Goal: Task Accomplishment & Management: Complete application form

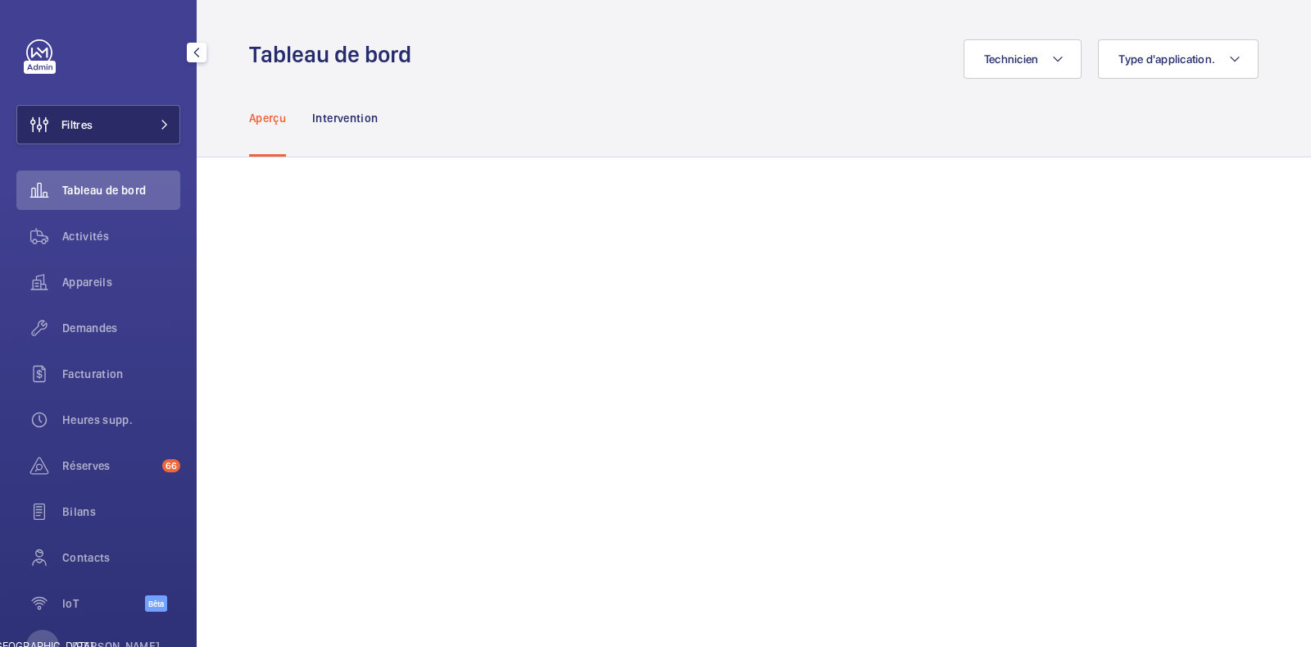
click at [125, 130] on button "Filtres" at bounding box center [98, 124] width 164 height 39
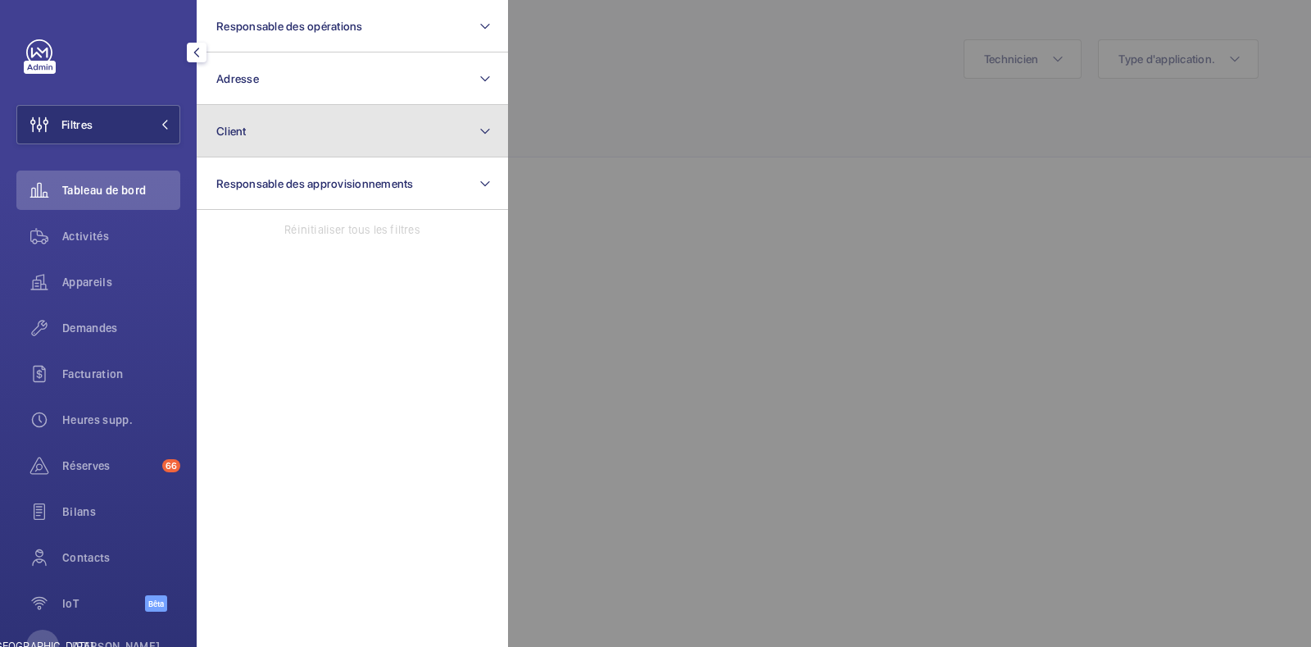
click at [299, 137] on button "Client" at bounding box center [352, 131] width 311 height 52
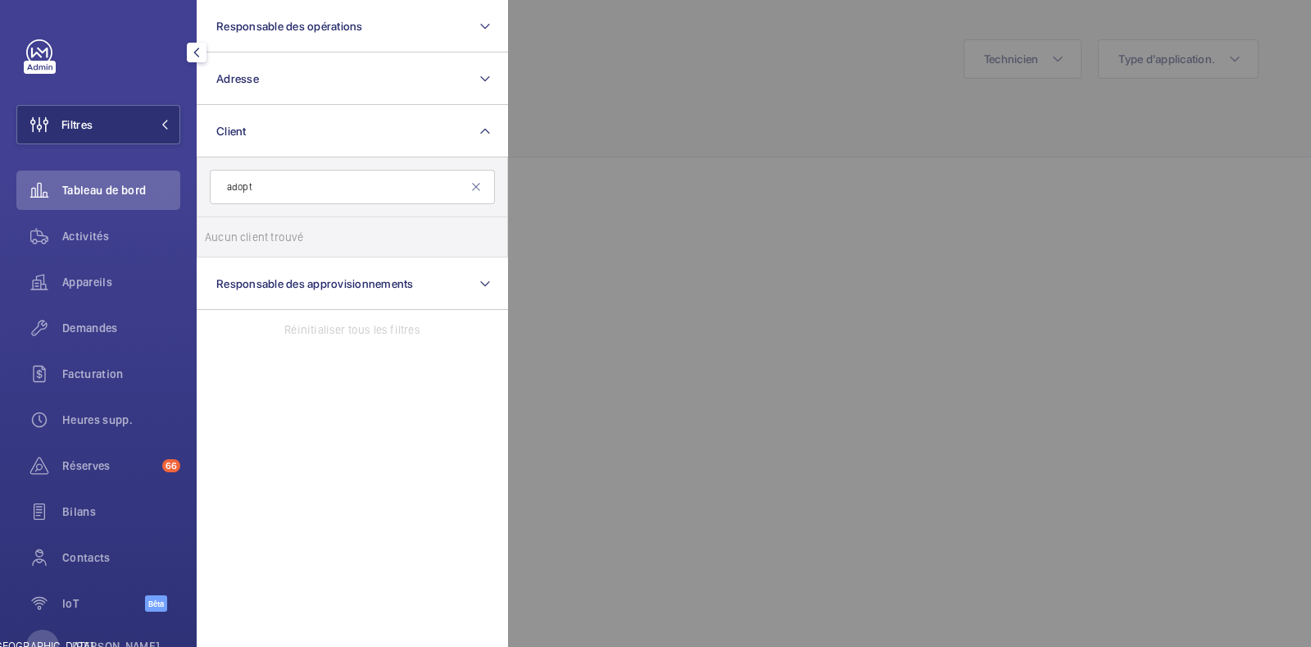
type input "adopte"
drag, startPoint x: 369, startPoint y: 196, endPoint x: 189, endPoint y: 201, distance: 180.4
click at [189, 201] on div "Filtres Responsable des opérations Adresse Client adopte Aucun client trouvé Ré…" at bounding box center [98, 323] width 197 height 647
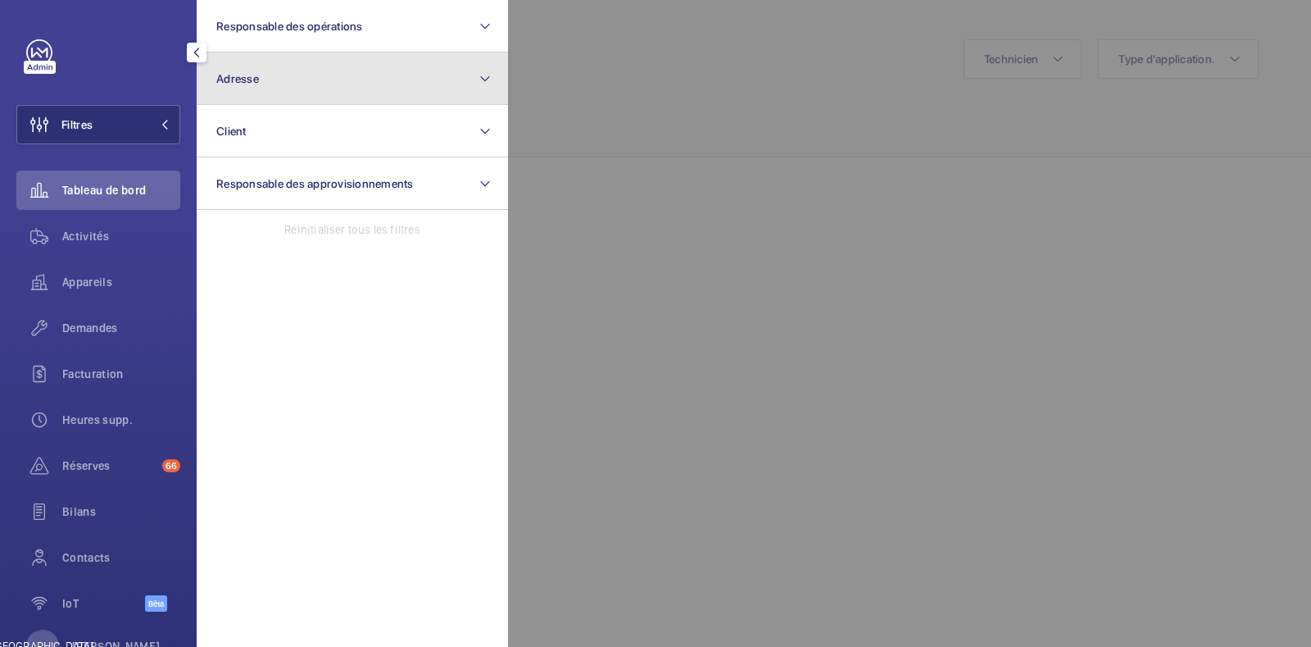
click at [348, 86] on button "Adresse" at bounding box center [352, 78] width 311 height 52
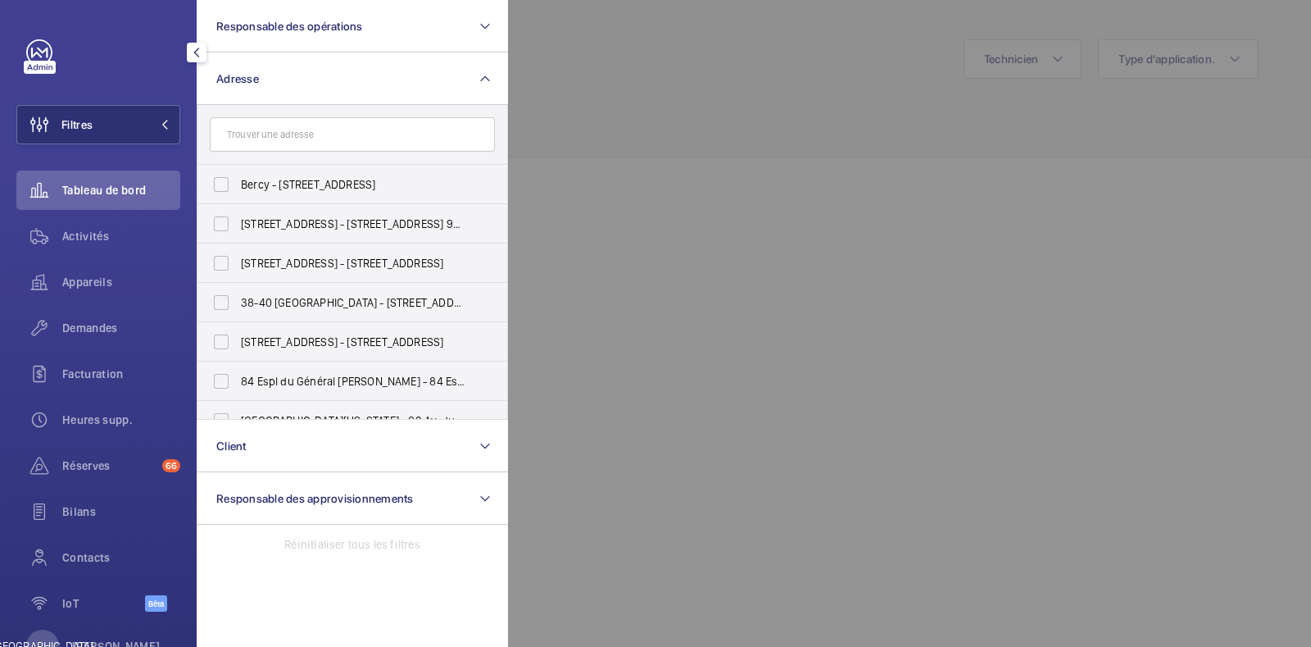
click at [298, 139] on input "text" at bounding box center [352, 134] width 285 height 34
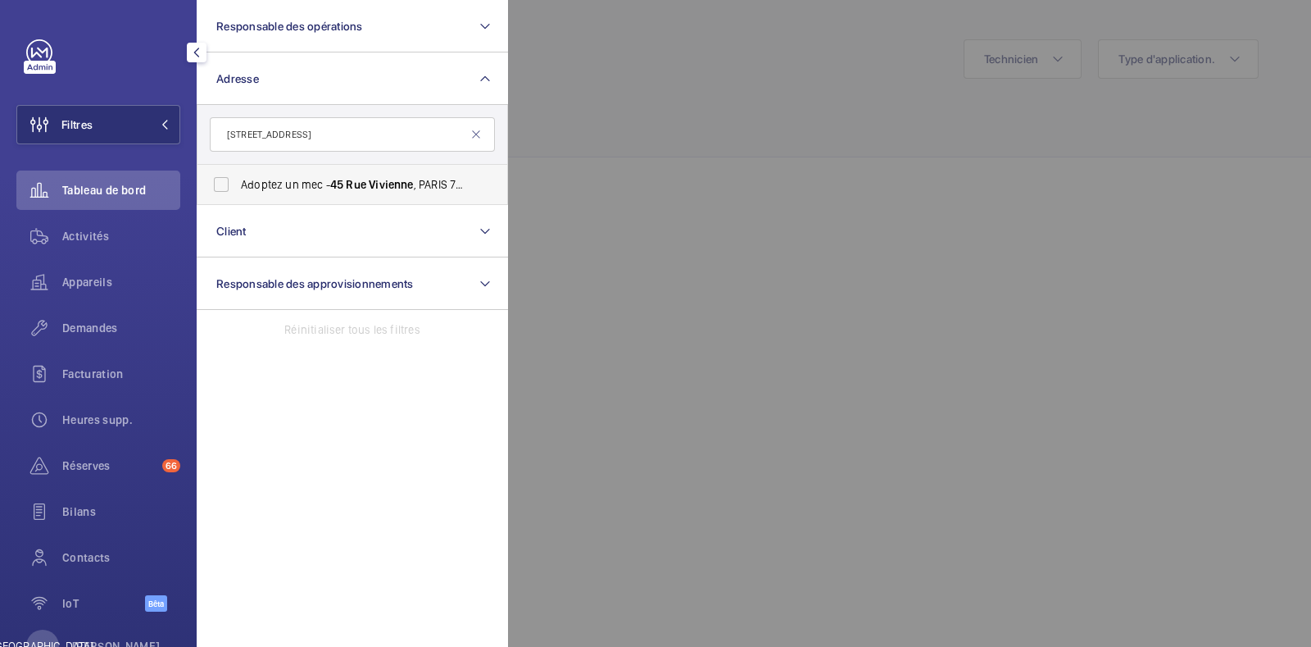
type input "45 rue vivi"
click at [254, 193] on label "Adoptez un mec - 45 Rue Vivienne , PARIS 75002" at bounding box center [340, 184] width 285 height 39
click at [238, 193] on input "Adoptez un mec - 45 Rue Vivienne , PARIS 75002" at bounding box center [221, 184] width 33 height 33
checkbox input "true"
click at [698, 199] on div at bounding box center [1163, 323] width 1311 height 647
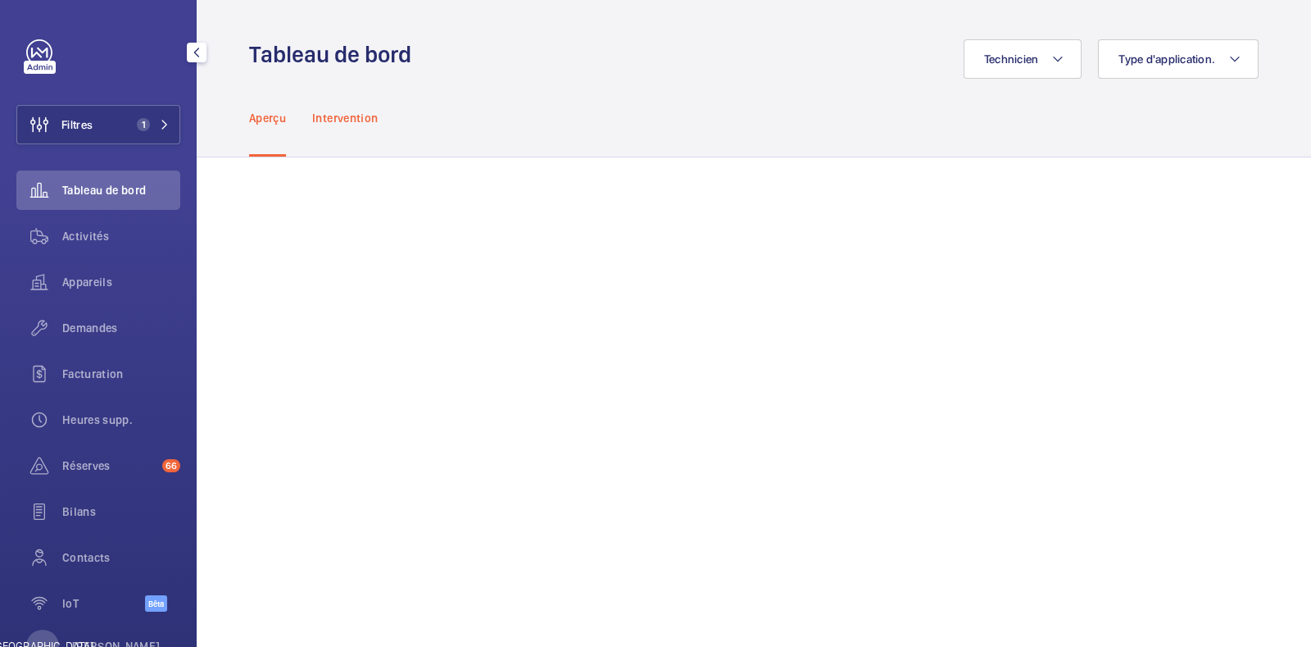
click at [339, 114] on font "Intervention" at bounding box center [345, 117] width 66 height 13
click at [253, 116] on font "Aperçu" at bounding box center [267, 117] width 37 height 13
click at [83, 234] on font "Activités" at bounding box center [85, 236] width 47 height 13
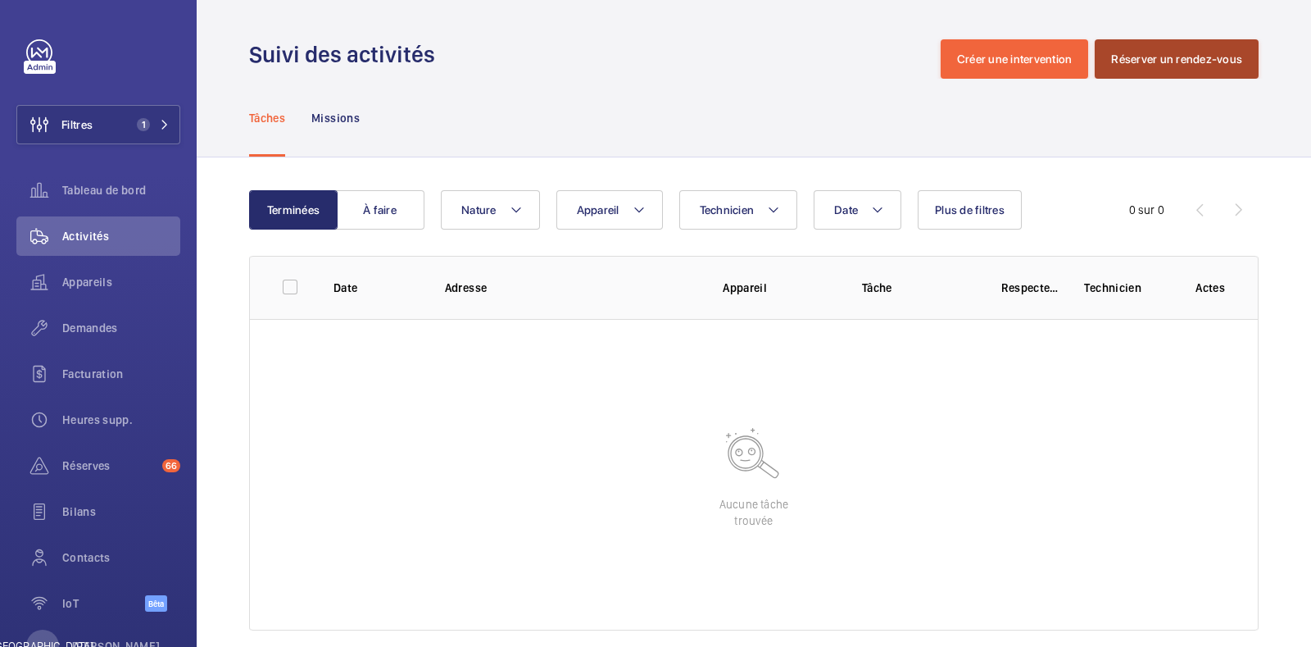
click at [1186, 70] on button "Réserver un rendez-vous" at bounding box center [1177, 58] width 164 height 39
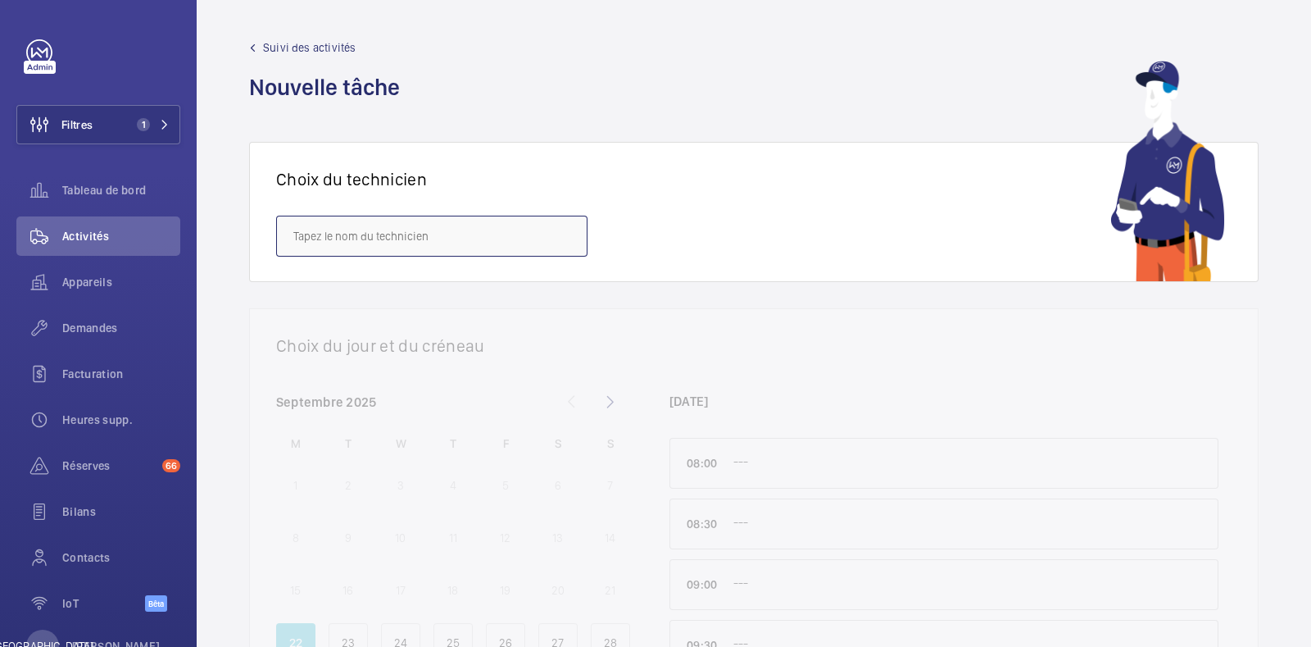
click at [414, 243] on input "text" at bounding box center [431, 236] width 311 height 41
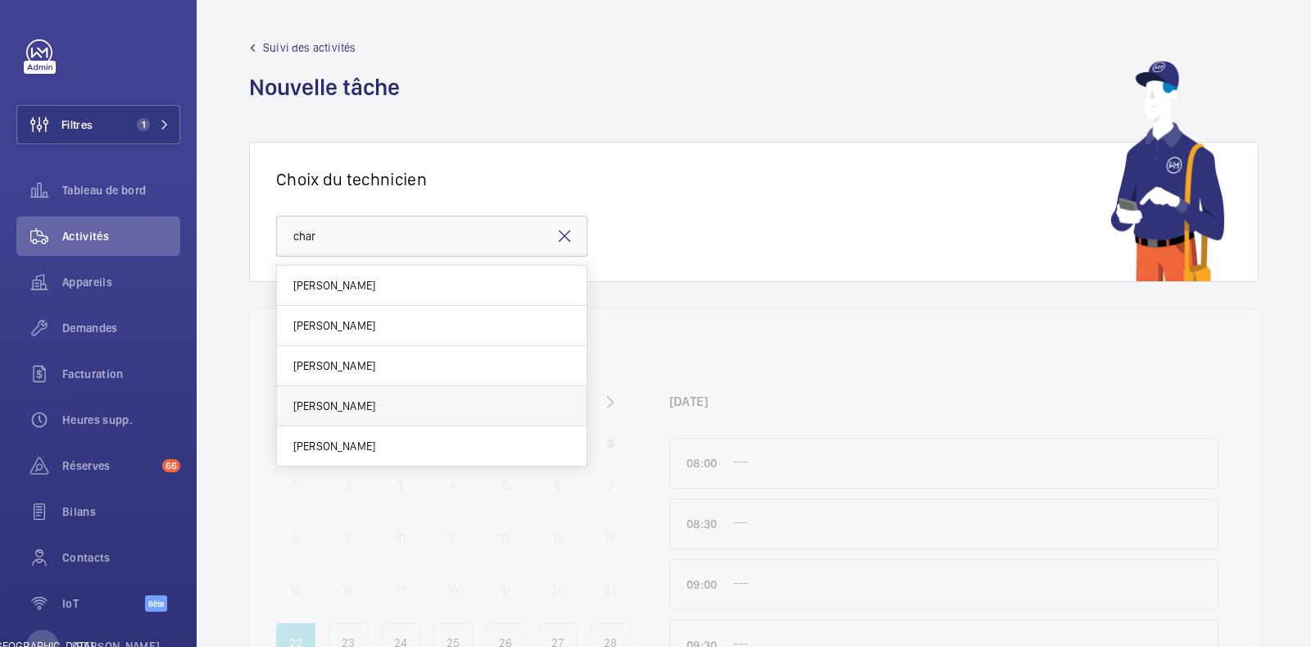
click at [383, 410] on mat-option "[PERSON_NAME]" at bounding box center [432, 406] width 310 height 40
type input "[PERSON_NAME]"
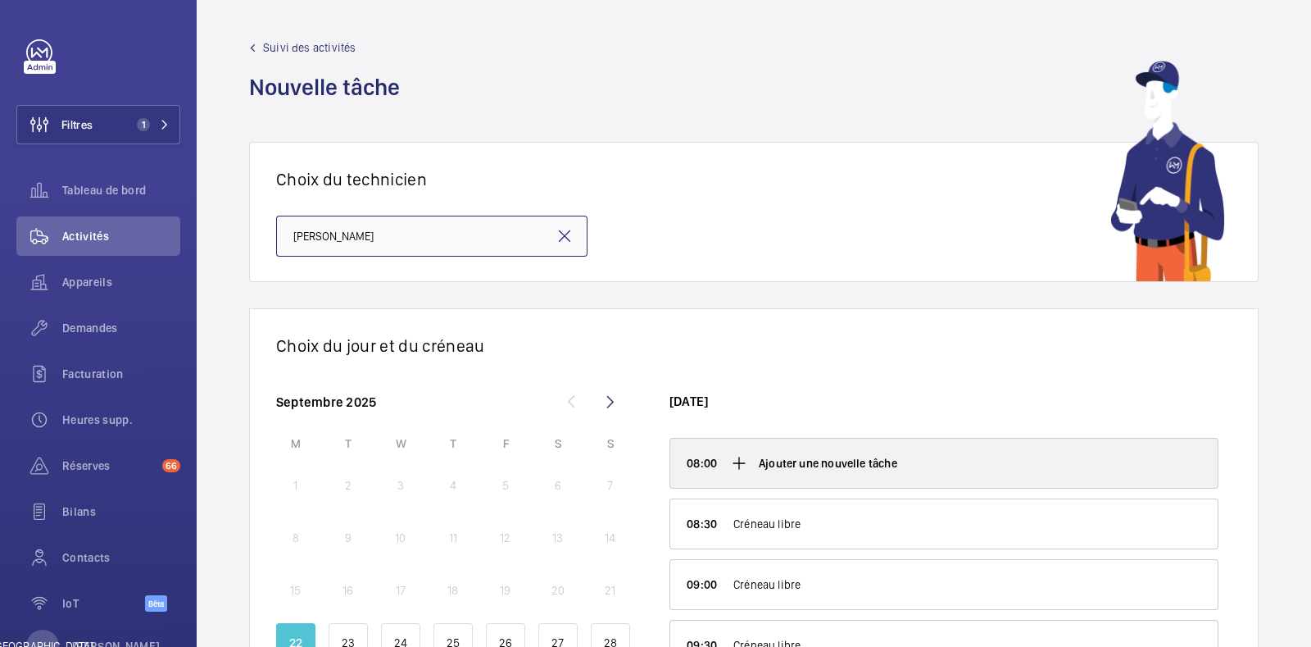
scroll to position [199, 0]
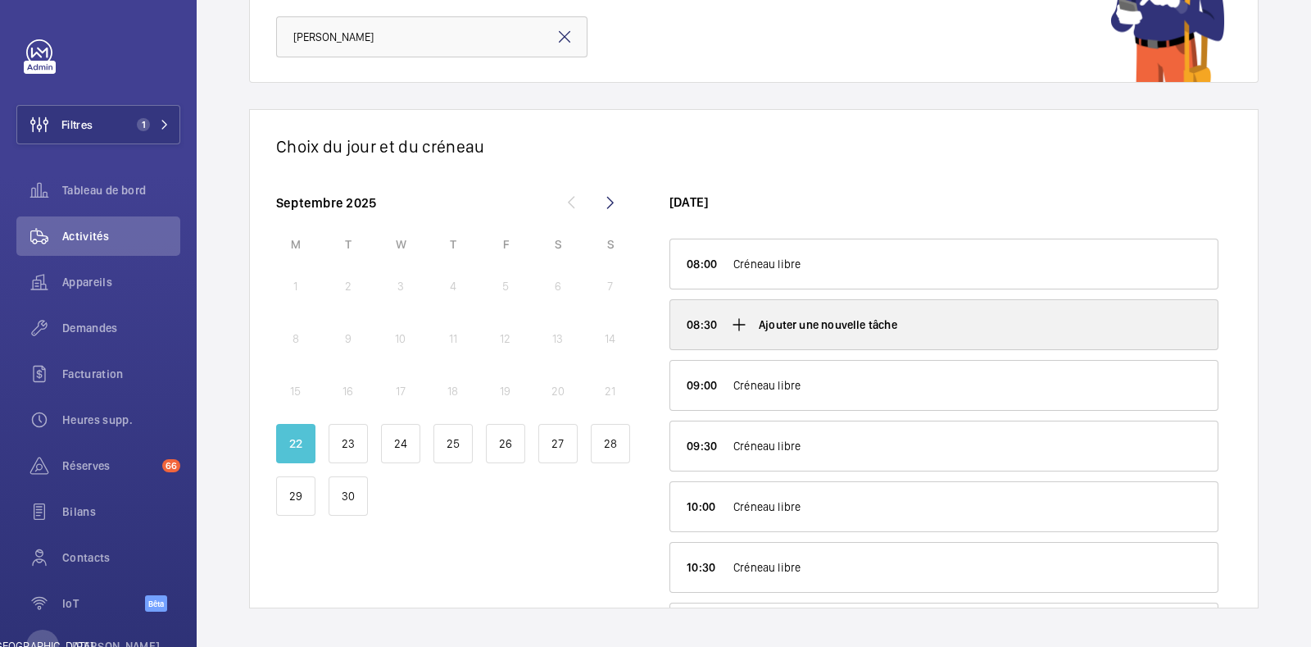
click at [832, 303] on div "Ajouter une nouvelle tâche" at bounding box center [944, 324] width 548 height 49
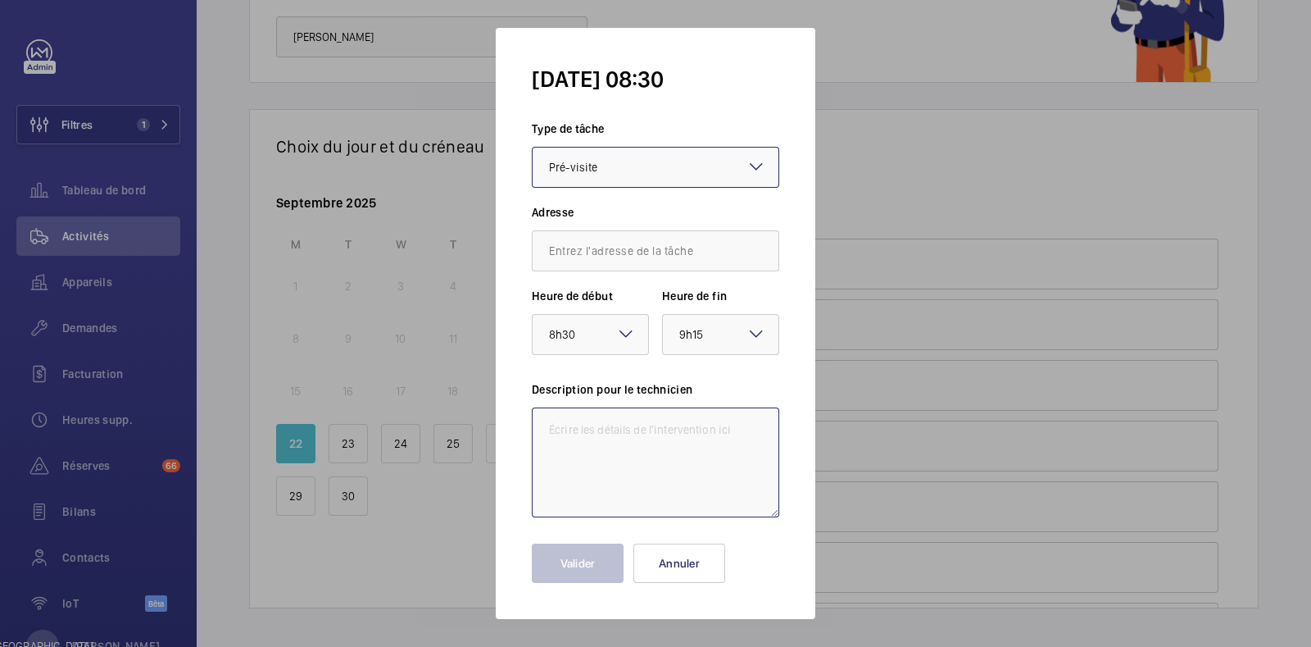
click at [619, 473] on textarea at bounding box center [656, 462] width 248 height 110
click at [639, 262] on input "text" at bounding box center [656, 250] width 248 height 41
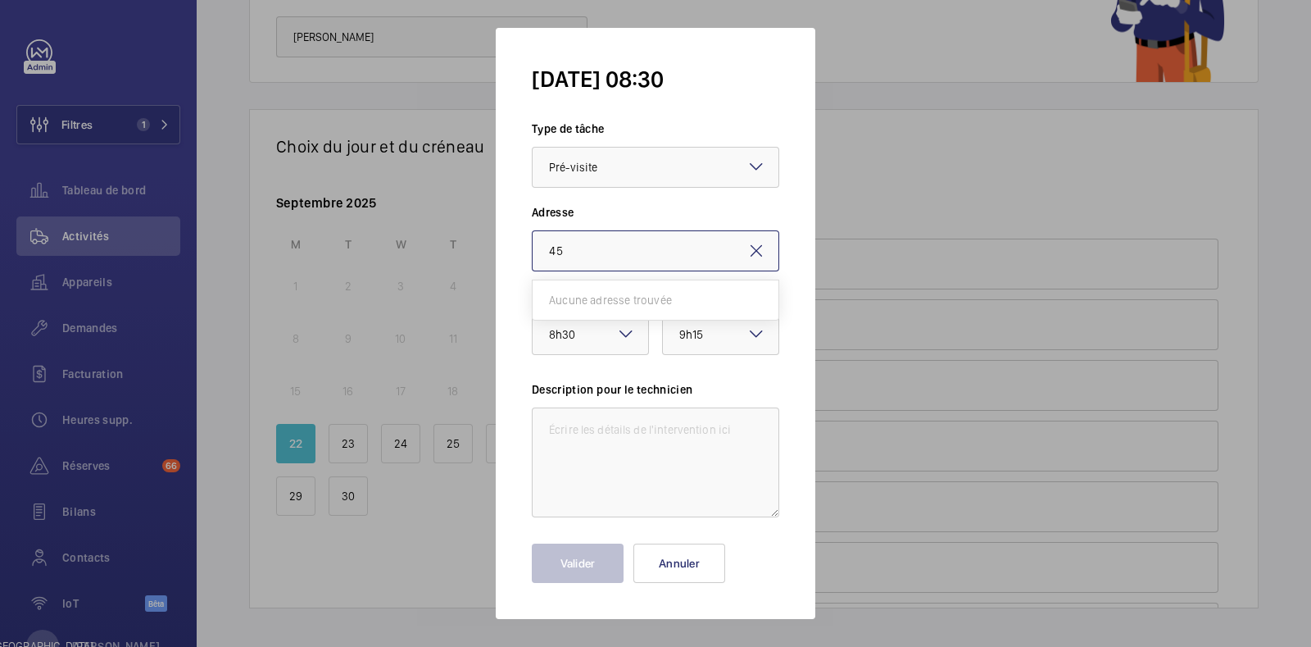
type input "4"
type input "r"
click at [633, 297] on font "45 Rue Vivienne, 75002 PARIS" at bounding box center [597, 299] width 97 height 13
type input "45 Rue Vivienne, 75002 PARIS"
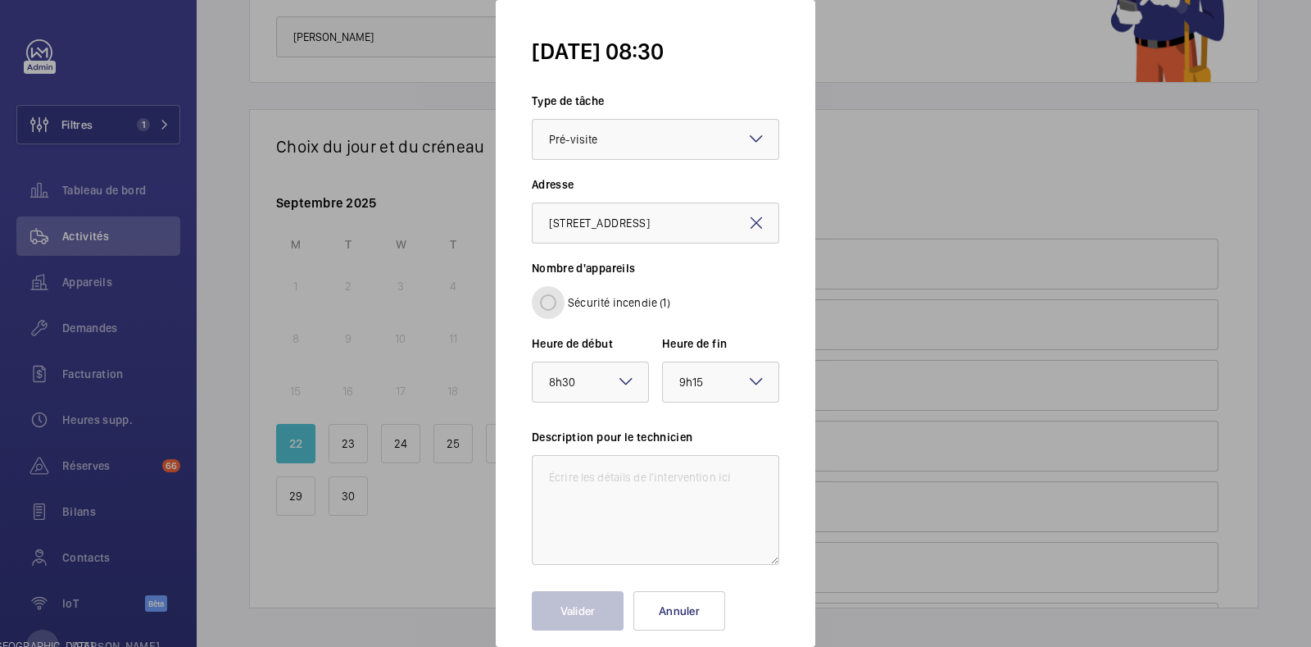
click at [557, 293] on input "Sécurité incendie (1)" at bounding box center [548, 302] width 33 height 33
radio input "true"
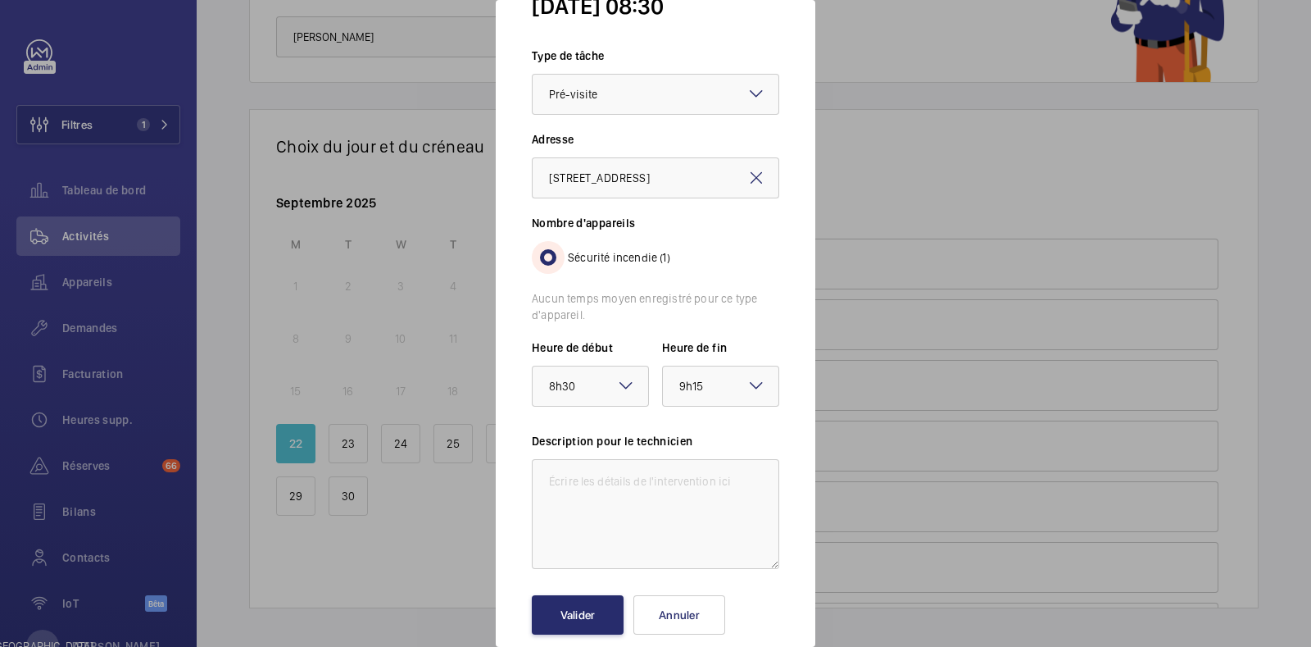
scroll to position [68, 0]
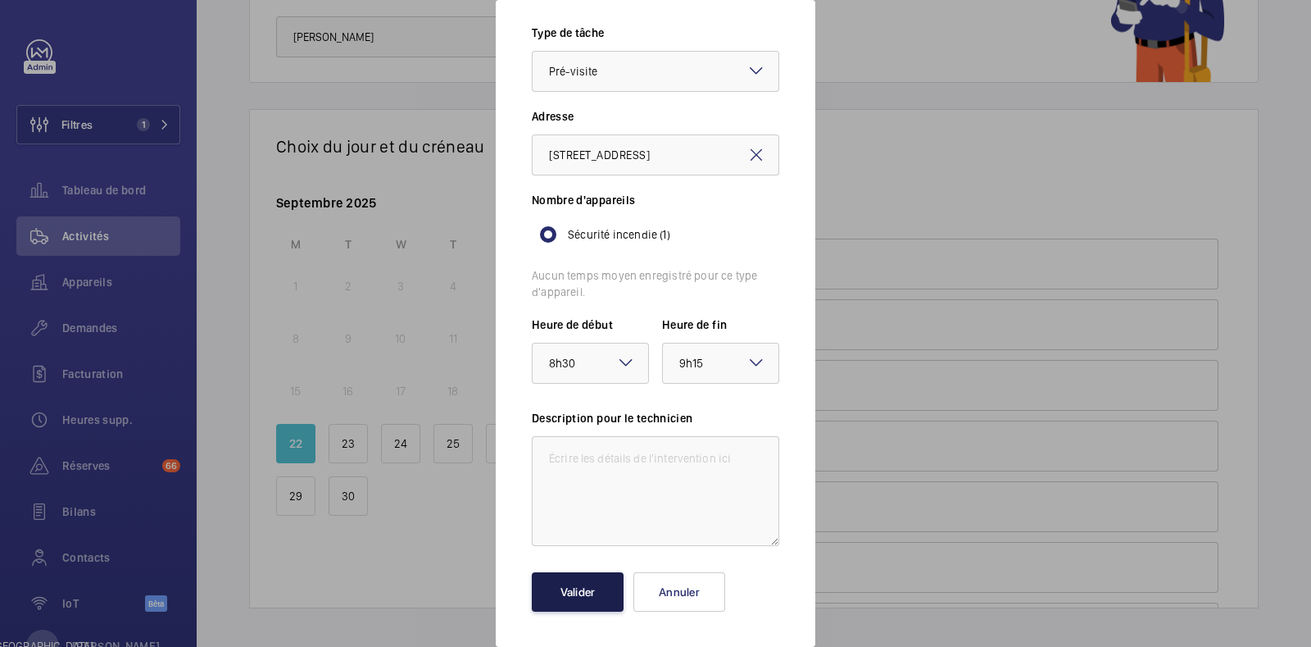
click at [579, 588] on font "Valider" at bounding box center [578, 591] width 35 height 13
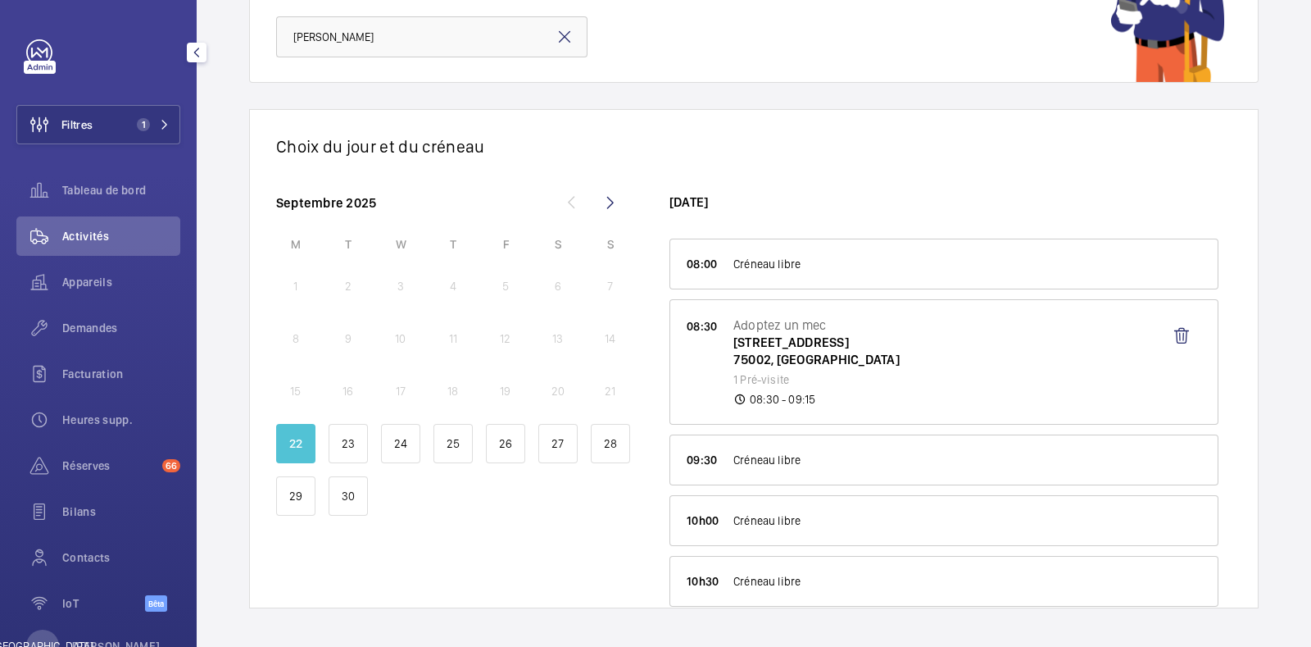
click at [102, 227] on div "Activités" at bounding box center [98, 235] width 164 height 39
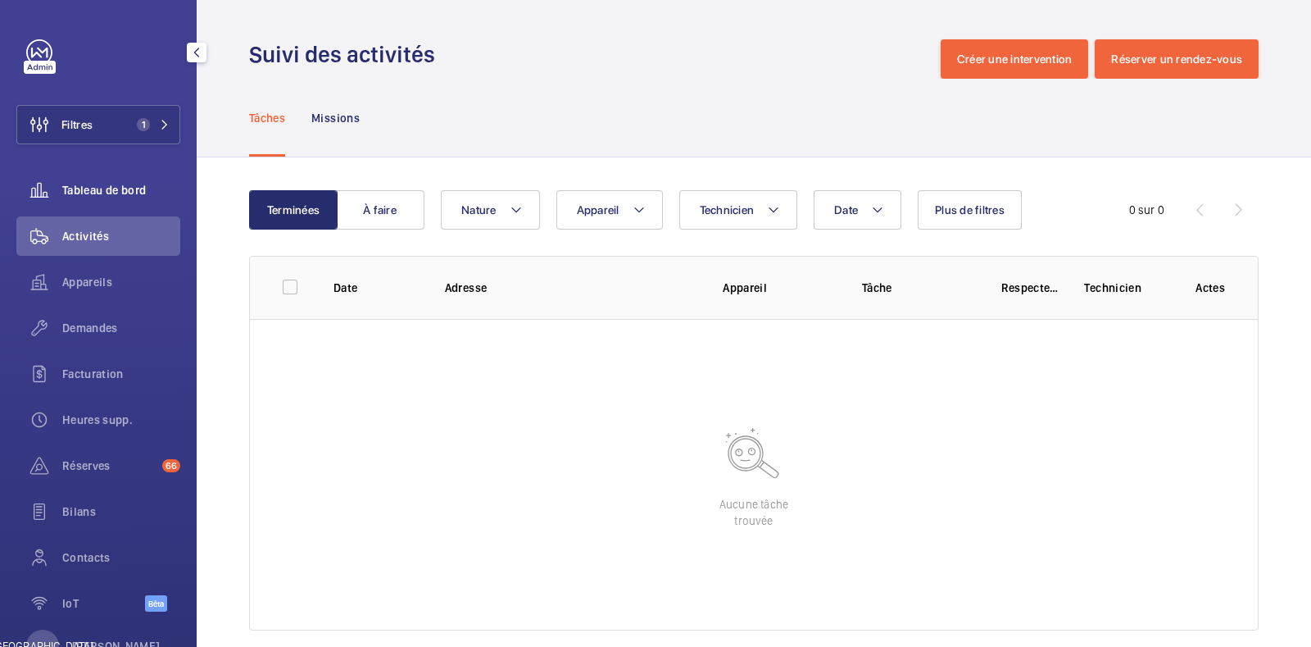
click at [116, 184] on font "Tableau de bord" at bounding box center [104, 190] width 84 height 13
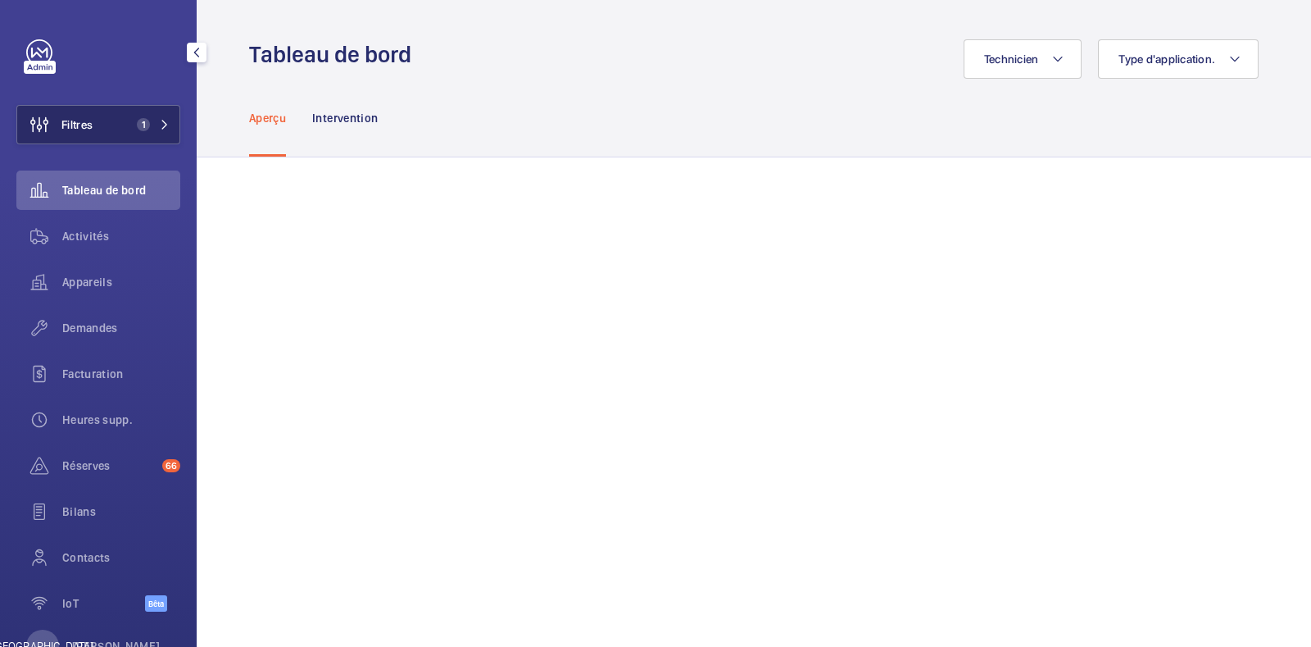
click at [116, 110] on button "Filtres 1" at bounding box center [98, 124] width 164 height 39
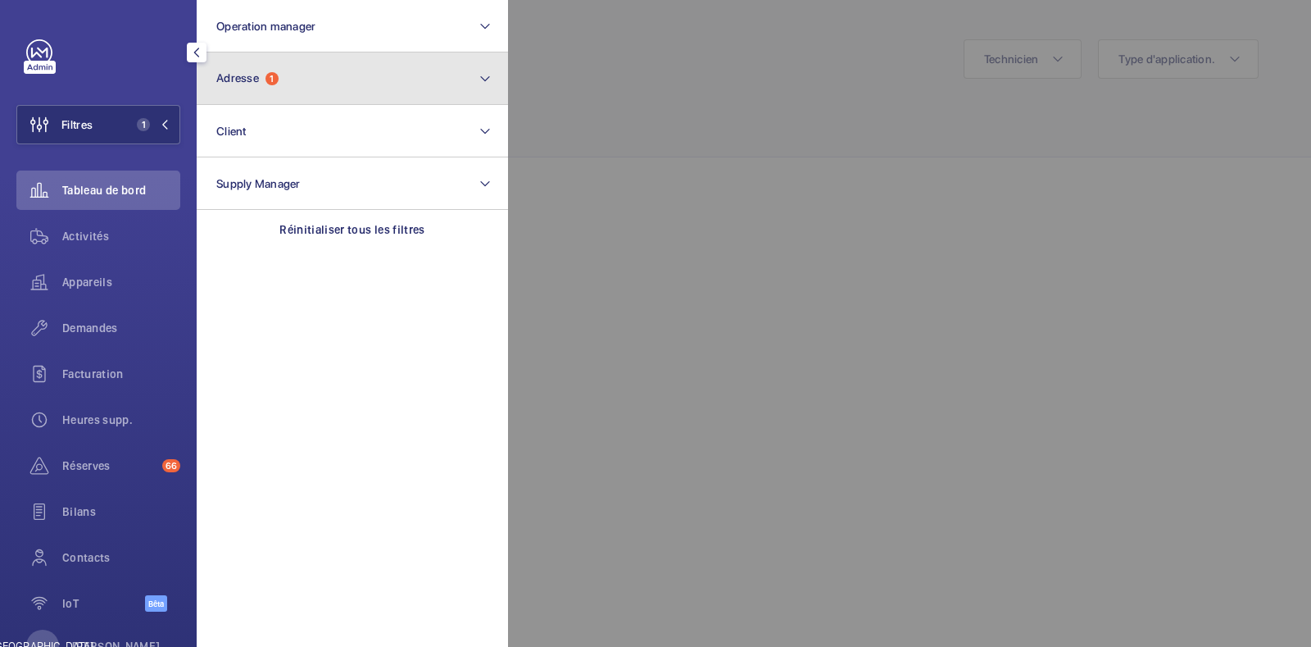
click at [321, 66] on button "Adresse 1" at bounding box center [352, 78] width 311 height 52
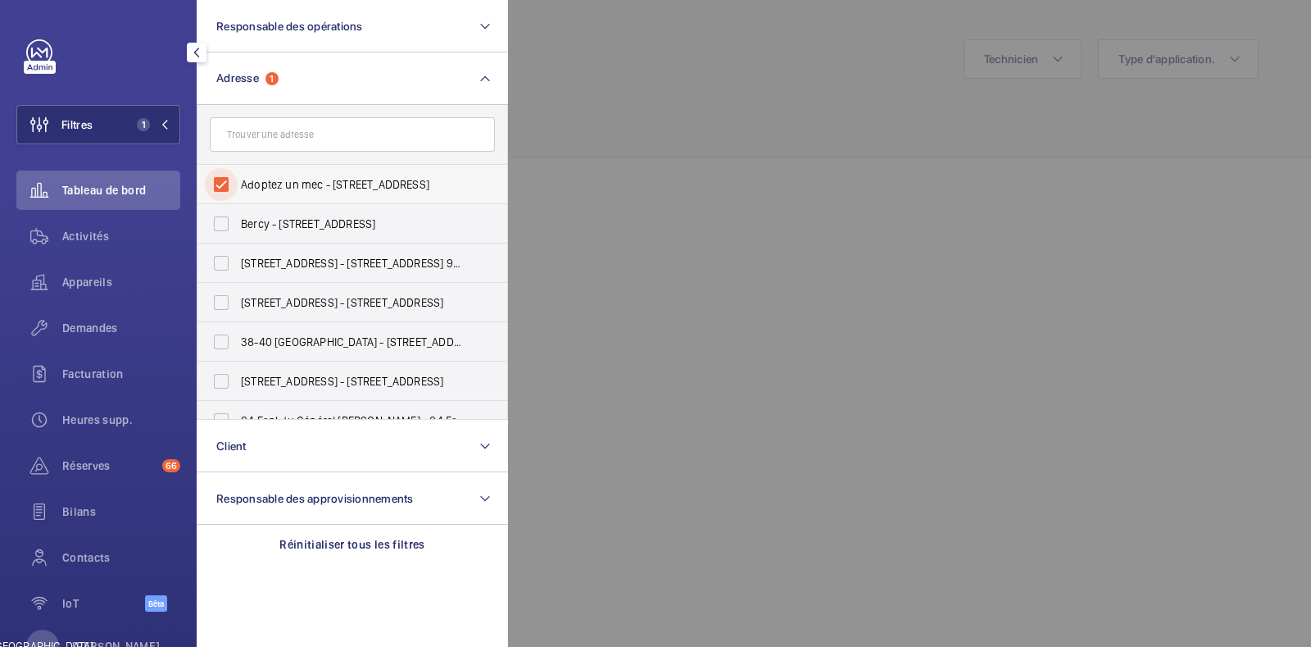
click at [231, 180] on input "Adoptez un mec - 45 Rue Vivienne, PARIS 75002" at bounding box center [221, 184] width 33 height 33
checkbox input "false"
click at [294, 125] on input "text" at bounding box center [352, 134] width 285 height 34
paste input "[STREET_ADDRESS]"
type input "[STREET_ADDRESS]"
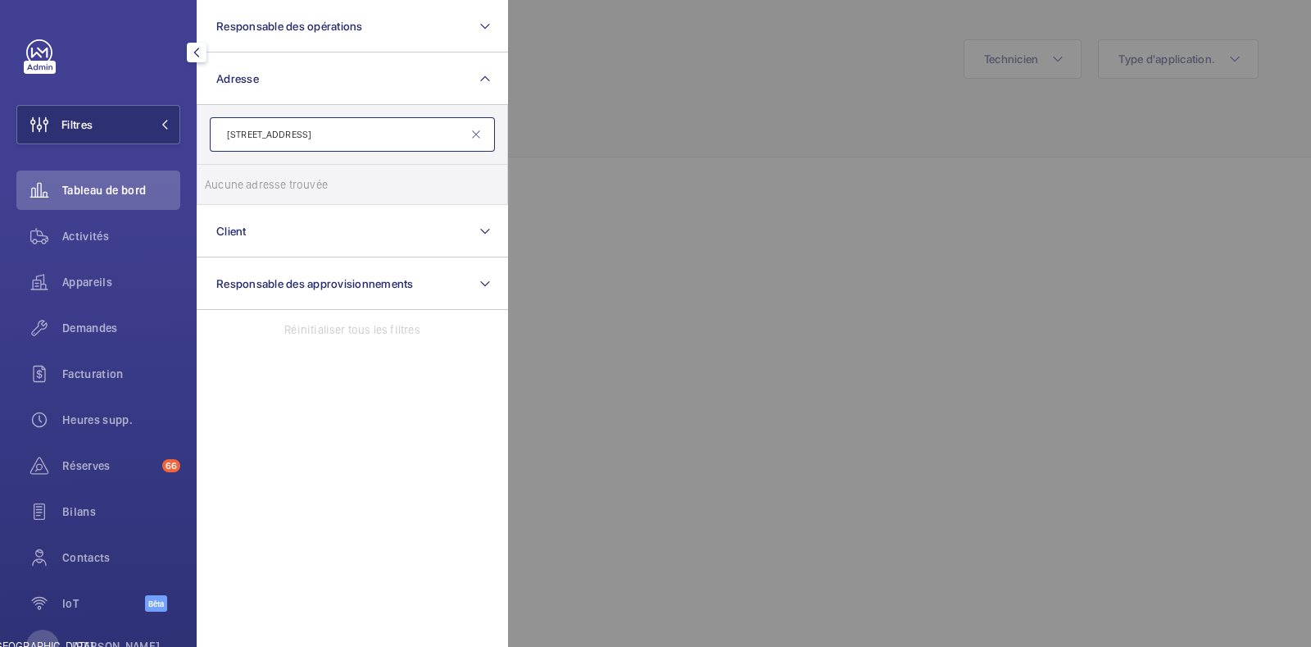
click at [397, 139] on input "[STREET_ADDRESS]" at bounding box center [352, 134] width 285 height 34
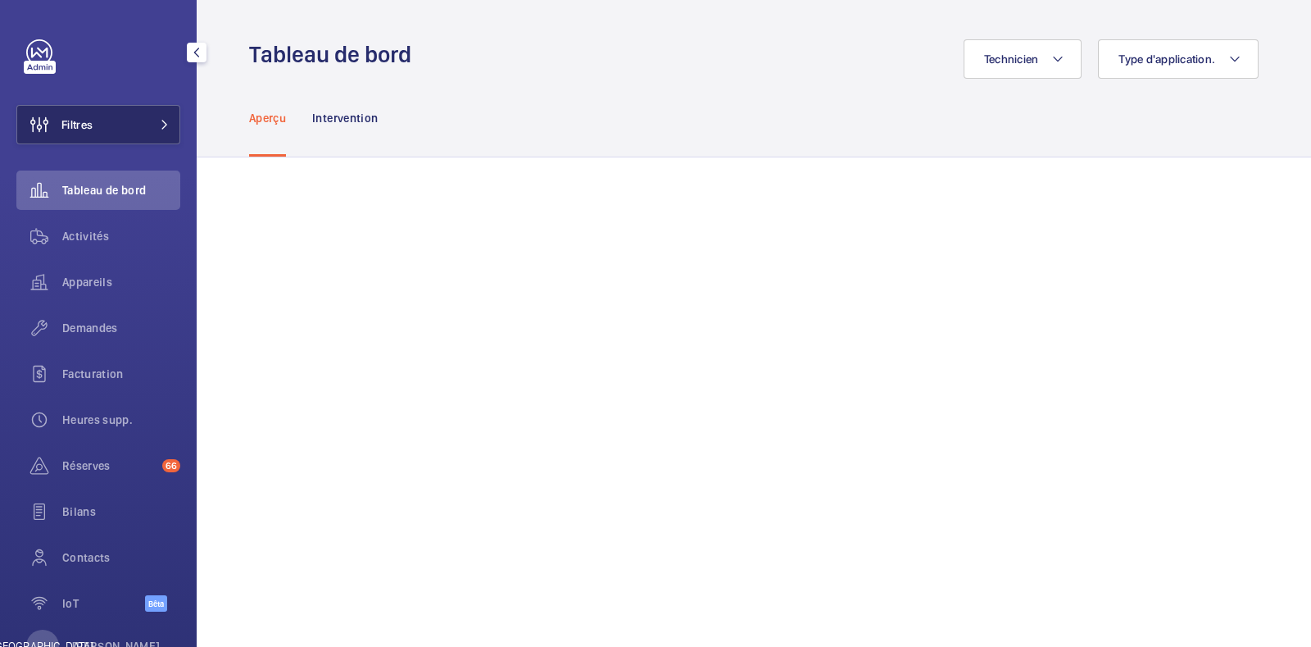
click at [119, 120] on button "Filtres" at bounding box center [98, 124] width 164 height 39
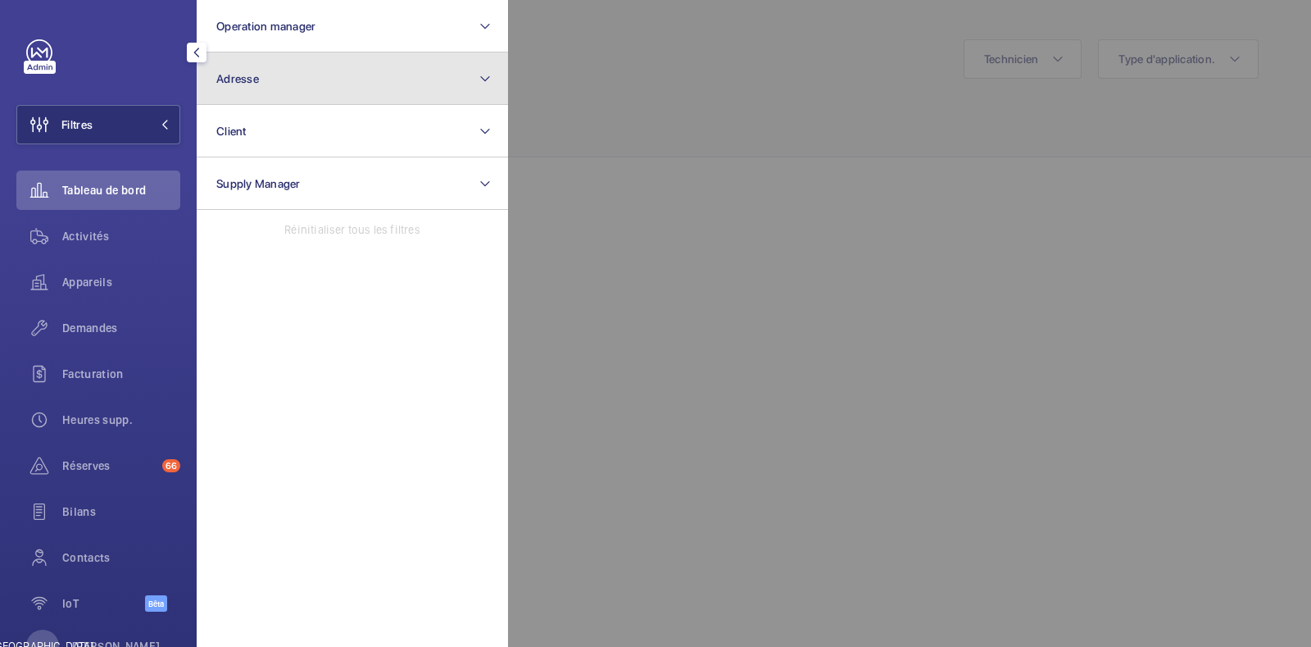
click at [300, 75] on button "Adresse" at bounding box center [352, 78] width 311 height 52
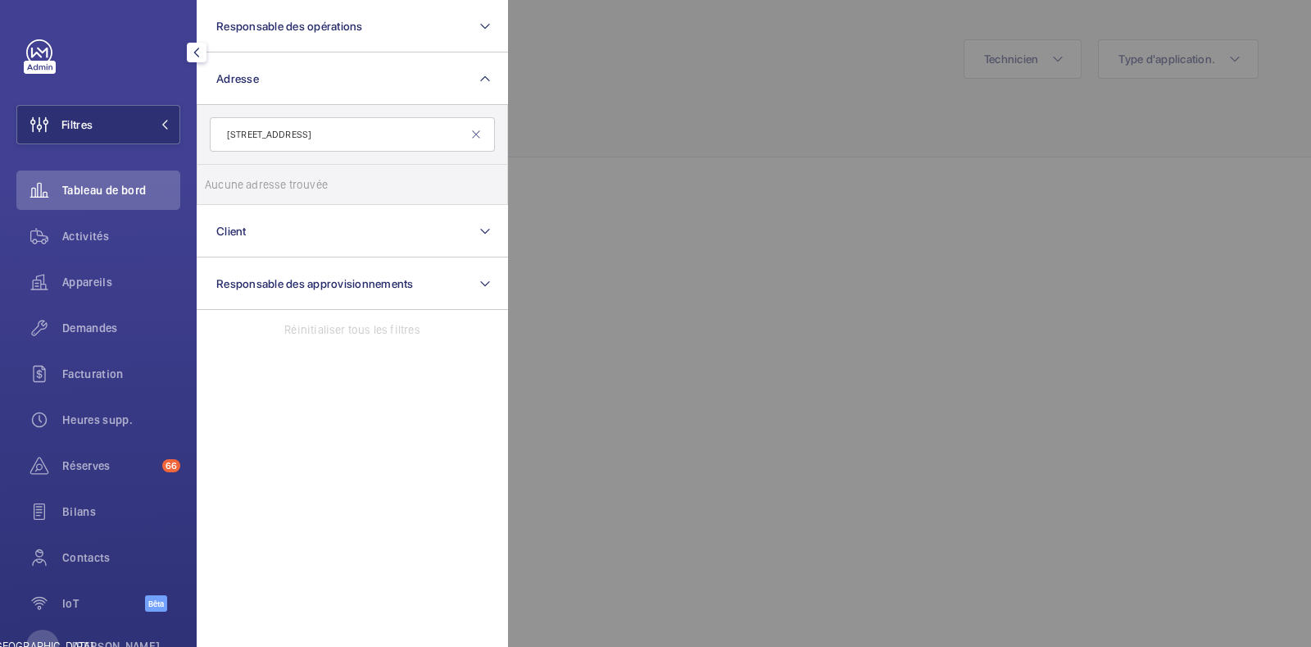
drag, startPoint x: 384, startPoint y: 133, endPoint x: 307, endPoint y: 128, distance: 77.2
click at [307, 128] on input "[STREET_ADDRESS]" at bounding box center [352, 134] width 285 height 34
type input "[STREET_ADDRESS]"
click at [234, 186] on input "Mon marché - [STREET_ADDRESS]" at bounding box center [221, 184] width 33 height 33
checkbox input "true"
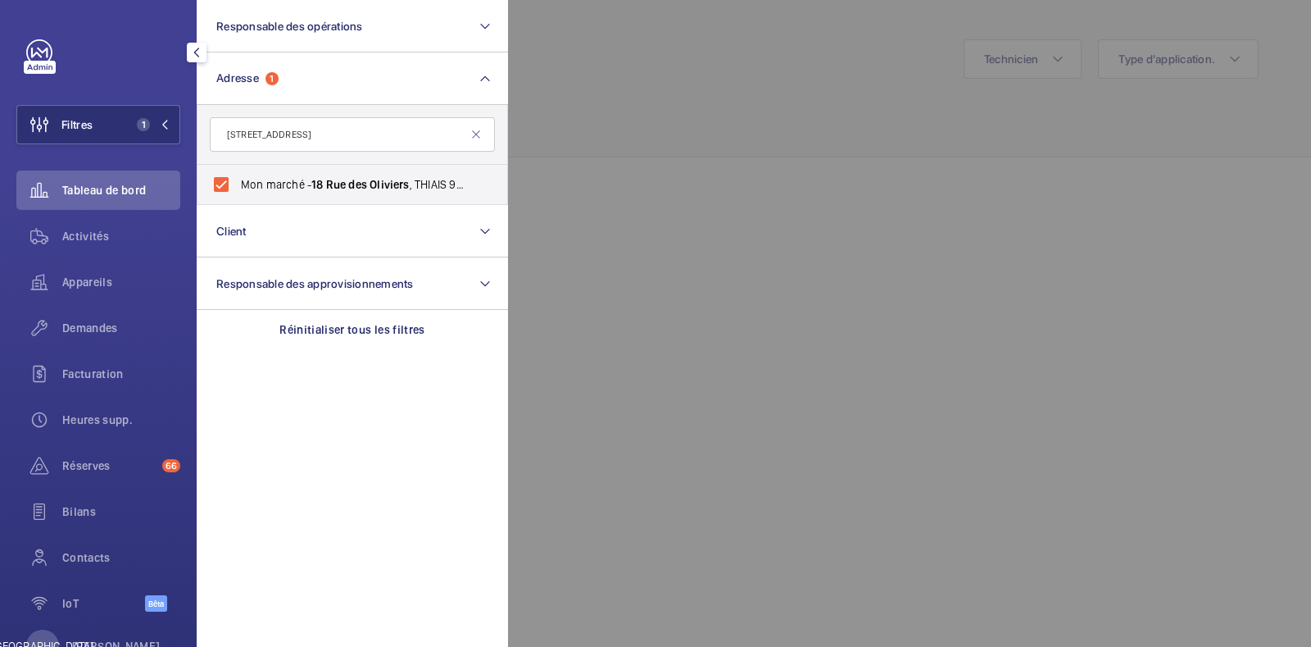
click at [778, 195] on div at bounding box center [1163, 323] width 1311 height 647
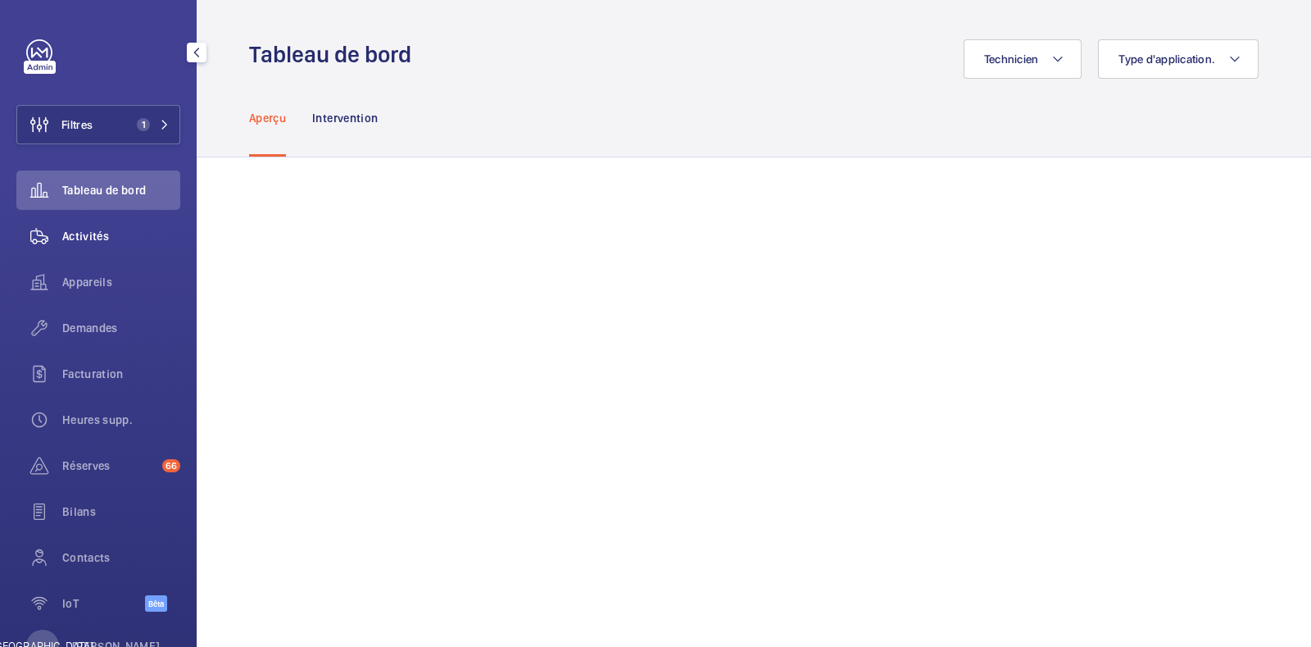
click at [62, 239] on font "Activités" at bounding box center [85, 236] width 47 height 13
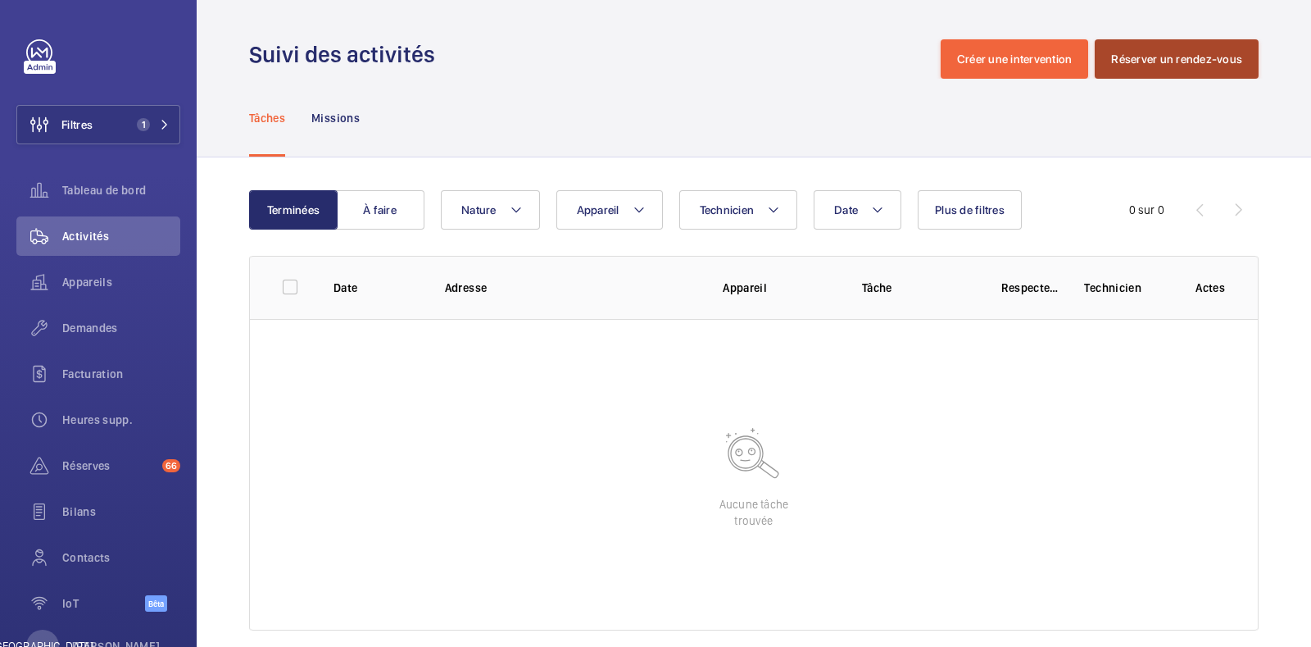
click at [1152, 63] on font "Réserver un rendez-vous" at bounding box center [1176, 58] width 131 height 13
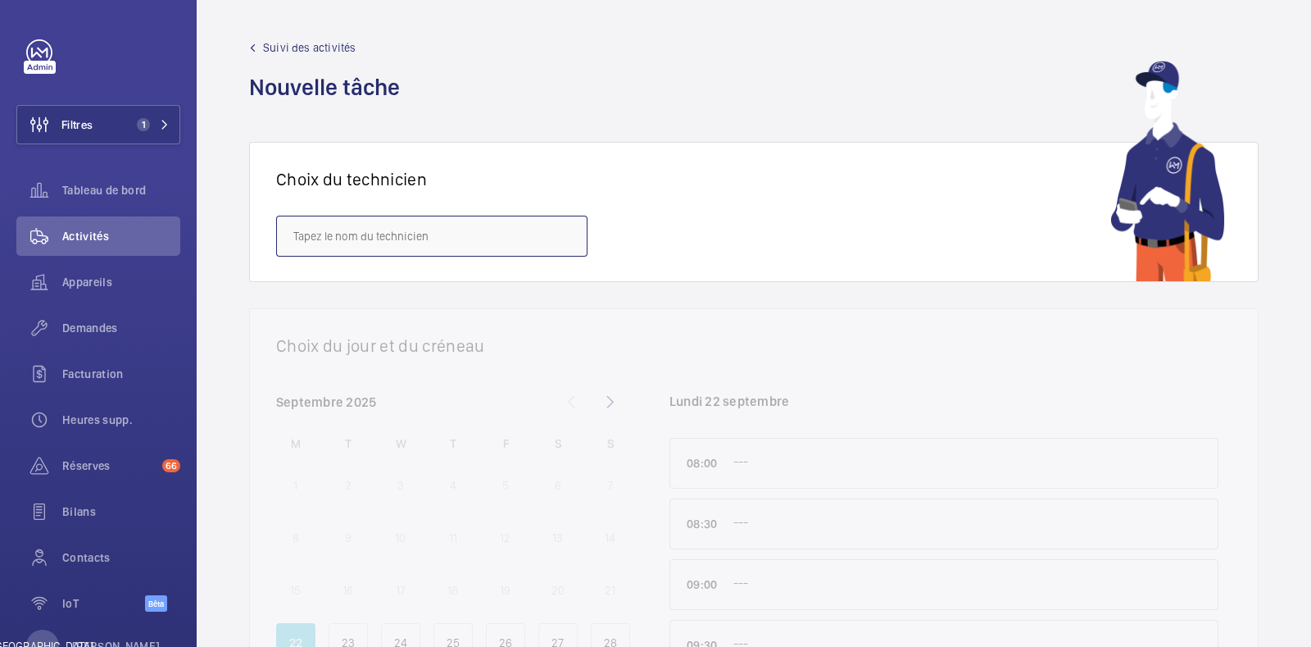
click at [407, 245] on input "text" at bounding box center [431, 236] width 311 height 41
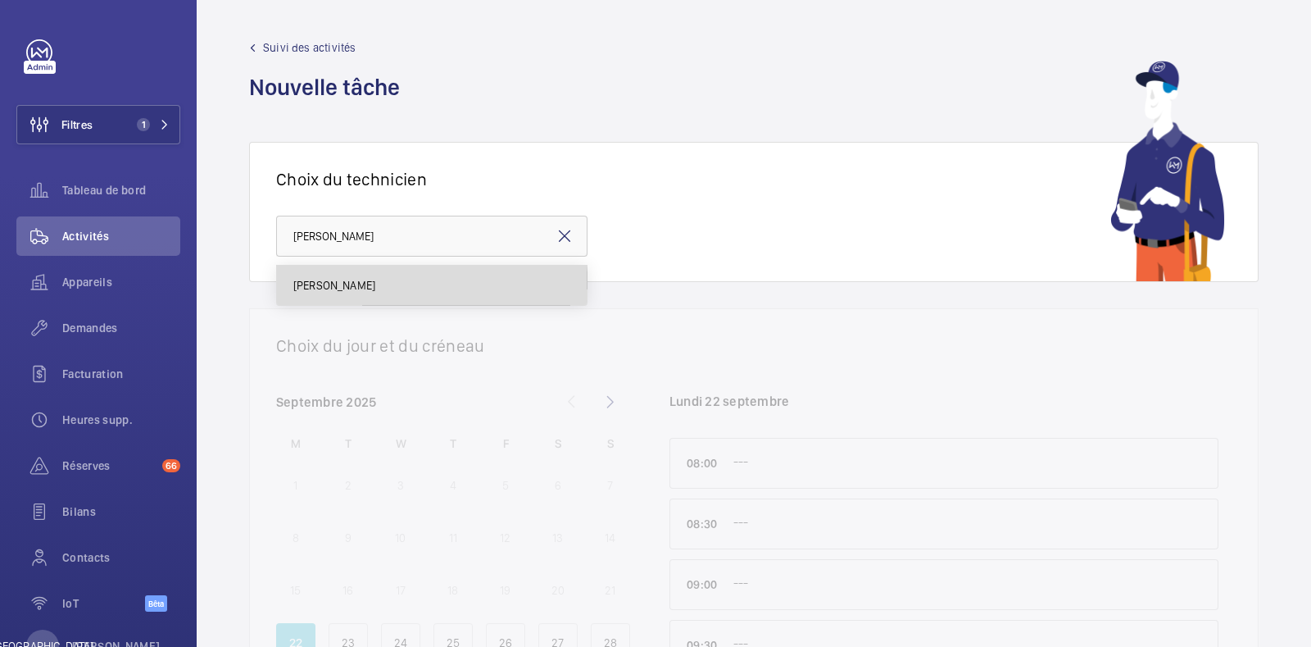
click at [371, 298] on mat-option "[PERSON_NAME]" at bounding box center [432, 285] width 310 height 39
type input "[PERSON_NAME]"
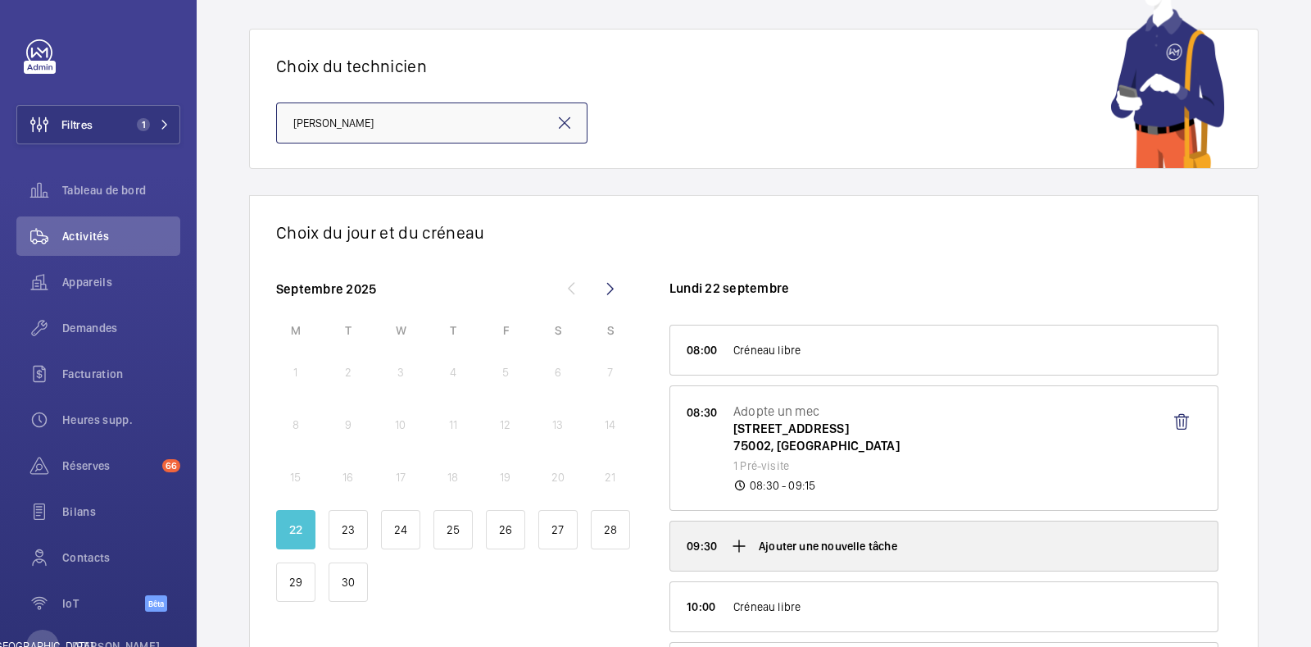
scroll to position [199, 0]
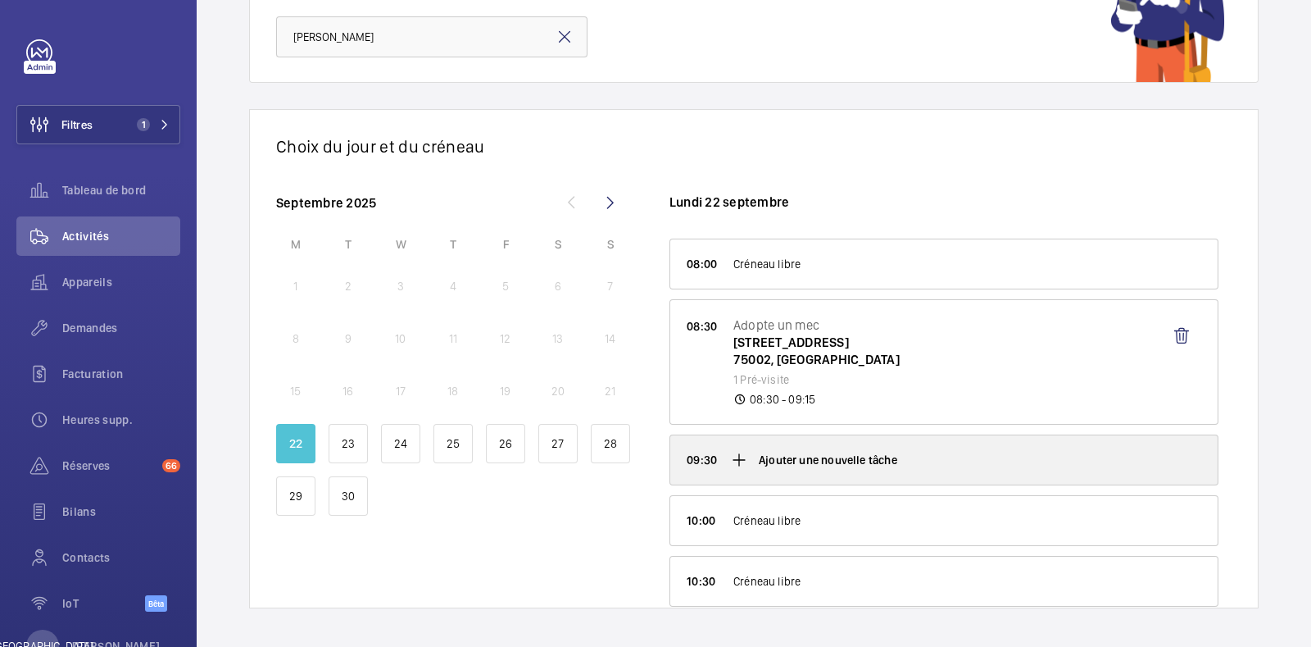
click at [818, 461] on p "Ajouter une nouvelle tâche" at bounding box center [828, 460] width 139 height 16
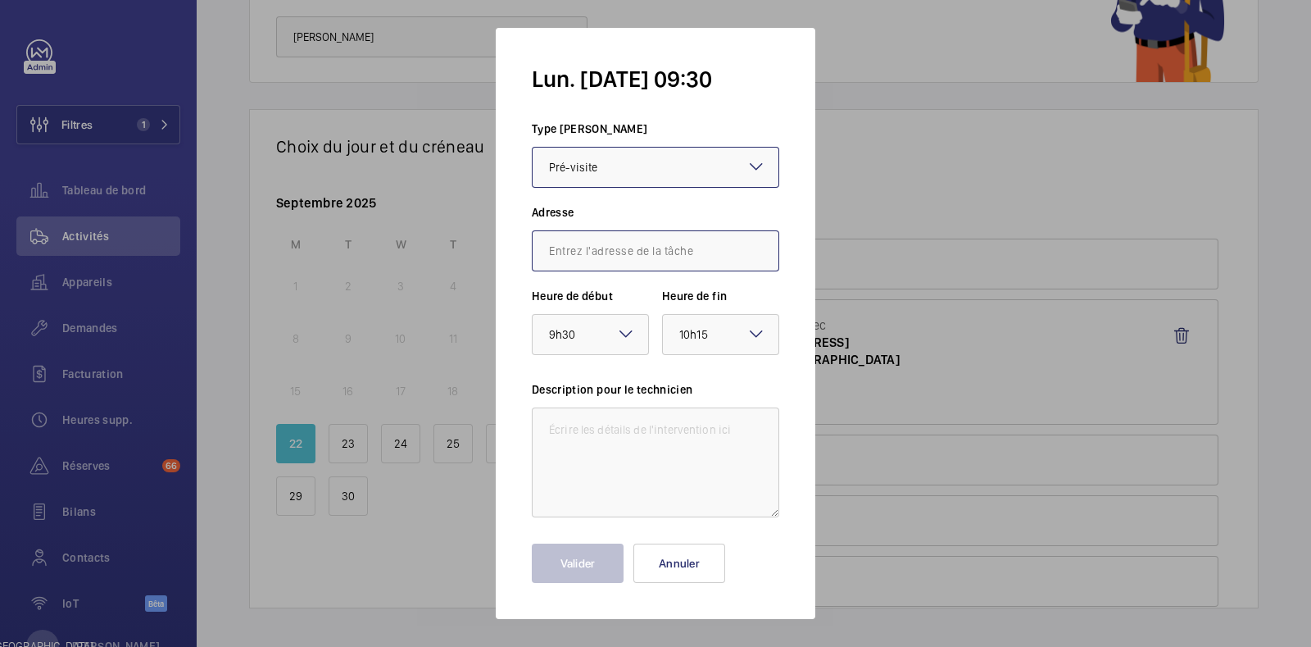
click at [591, 249] on input "text" at bounding box center [656, 250] width 248 height 41
paste input "[STREET_ADDRESS]"
drag, startPoint x: 648, startPoint y: 251, endPoint x: 738, endPoint y: 252, distance: 90.2
click at [738, 252] on input "[STREET_ADDRESS]" at bounding box center [656, 250] width 248 height 41
click at [638, 305] on font "[STREET_ADDRESS]" at bounding box center [597, 299] width 97 height 13
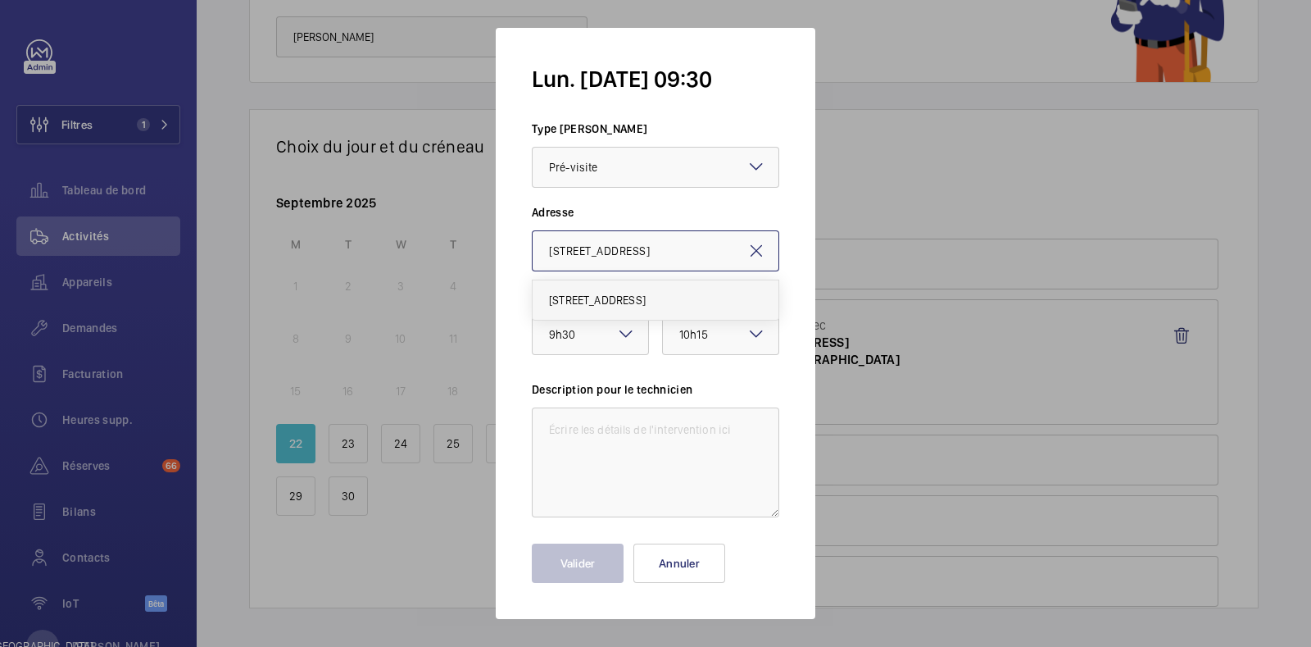
type input "[STREET_ADDRESS]"
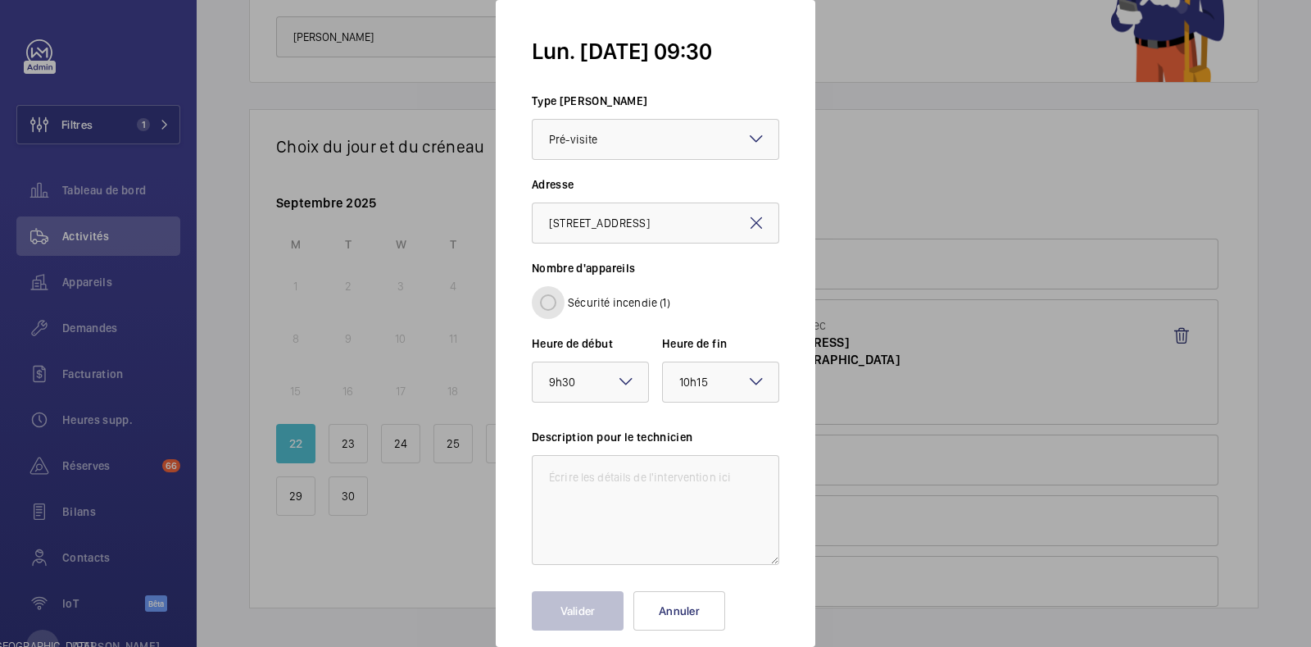
click at [551, 305] on input "Sécurité incendie (1)" at bounding box center [548, 302] width 33 height 33
radio input "true"
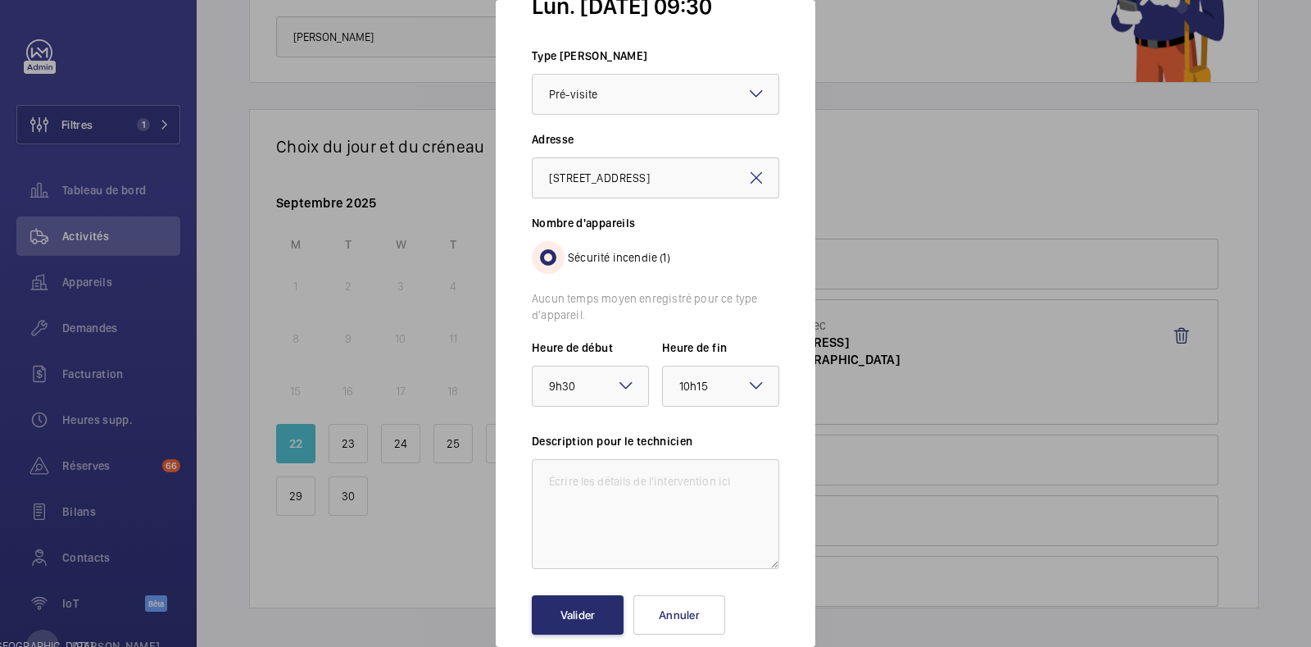
scroll to position [68, 0]
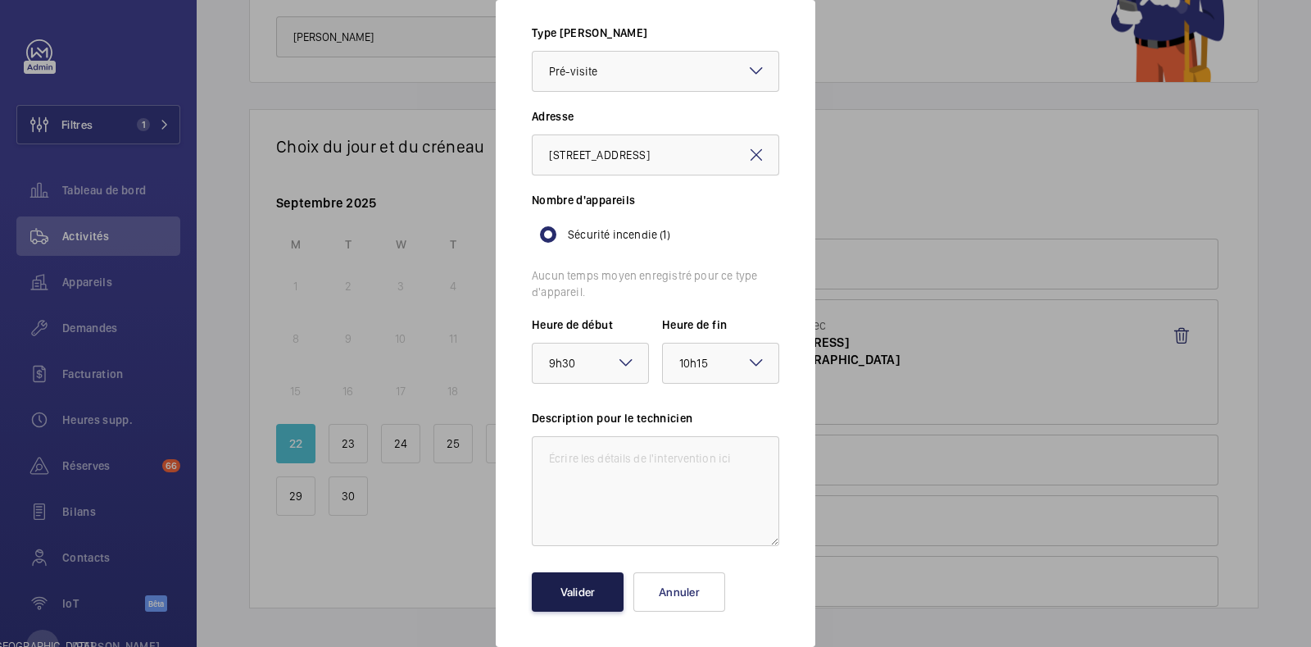
click at [577, 589] on font "Valider" at bounding box center [578, 591] width 35 height 13
